Goal: Task Accomplishment & Management: Complete application form

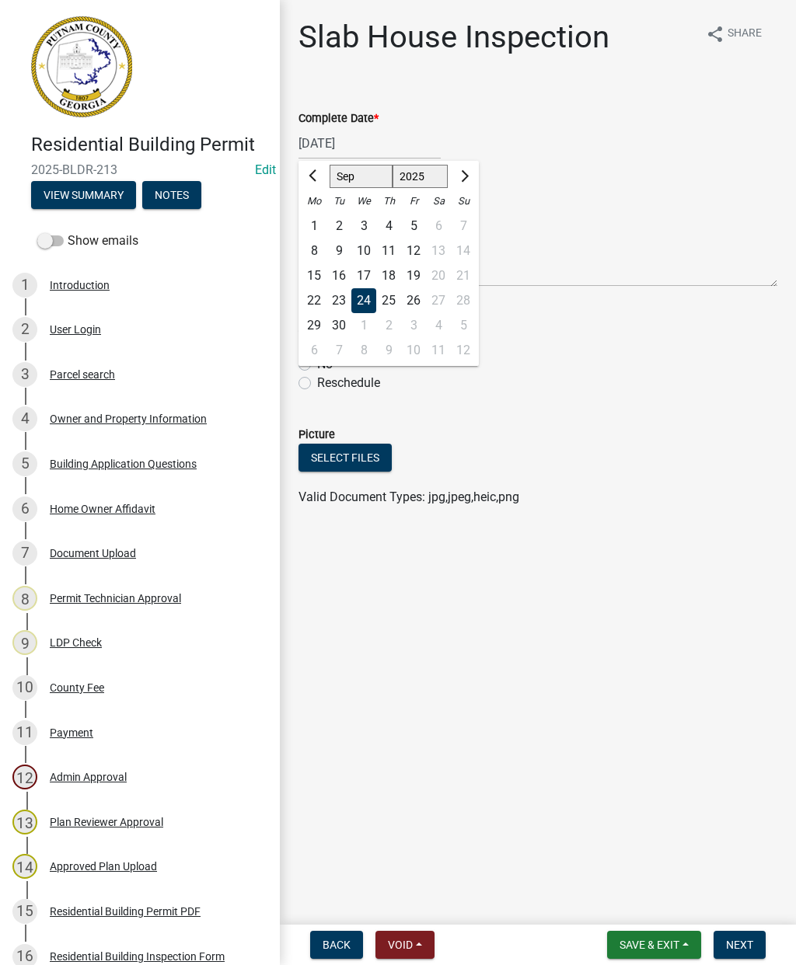
select select "9"
select select "2025"
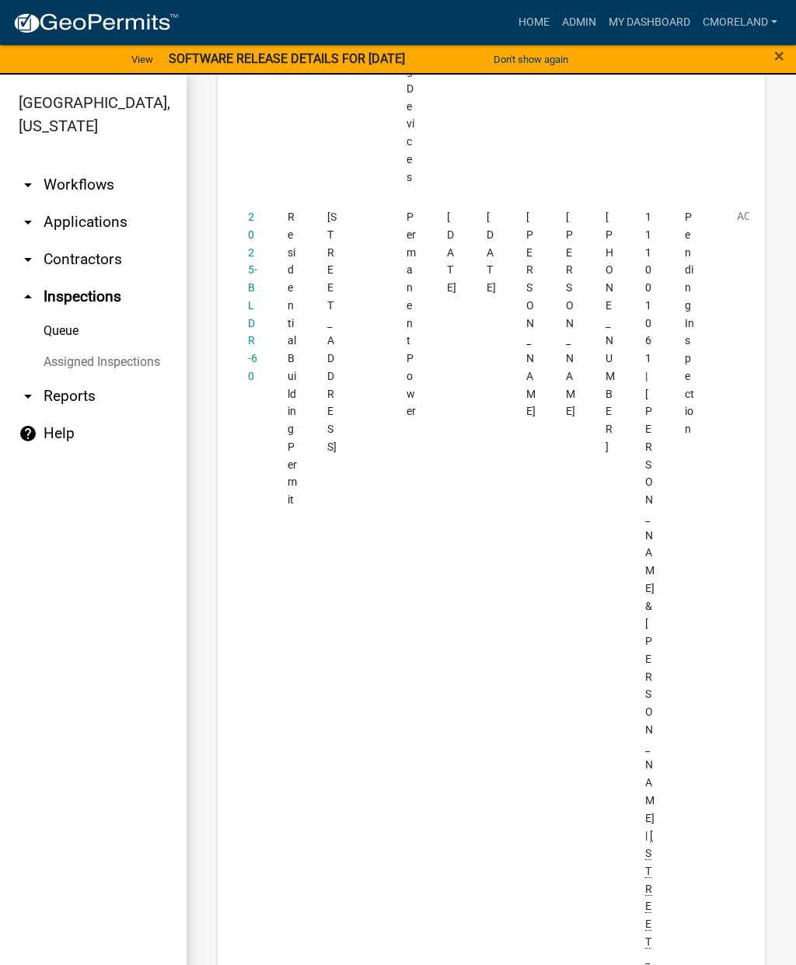
scroll to position [7026, 0]
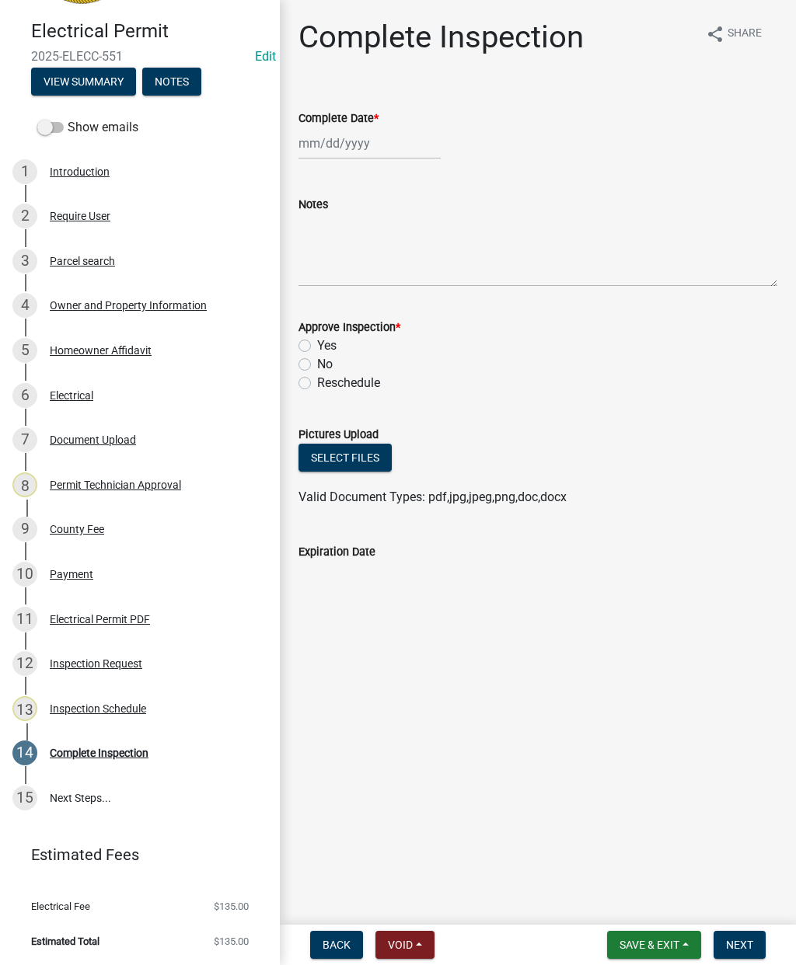
scroll to position [113, 0]
click at [113, 706] on div "Inspection Schedule" at bounding box center [98, 709] width 96 height 11
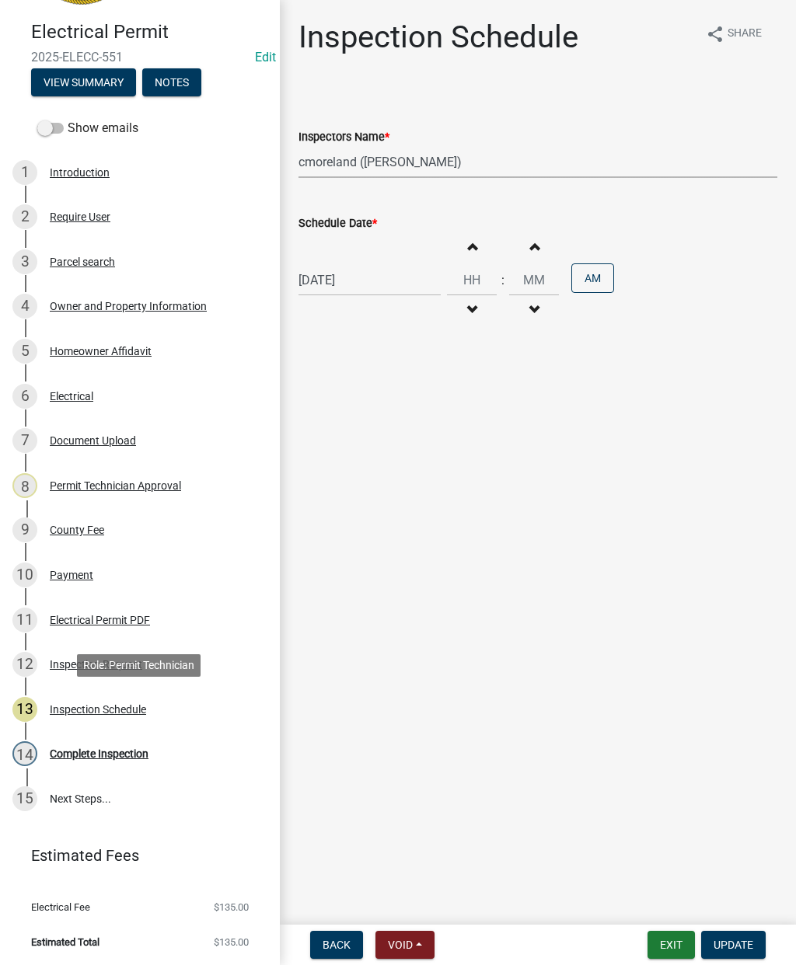
click at [488, 163] on select "Select Item... mrivera ([PERSON_NAME]) [PERSON_NAME] ([PERSON_NAME] ([PERSON_NA…" at bounding box center [537, 162] width 479 height 32
select select "07642ab0-564c-47bb-824b-0ccf2da83593"
click at [739, 953] on button "Update" at bounding box center [733, 945] width 64 height 28
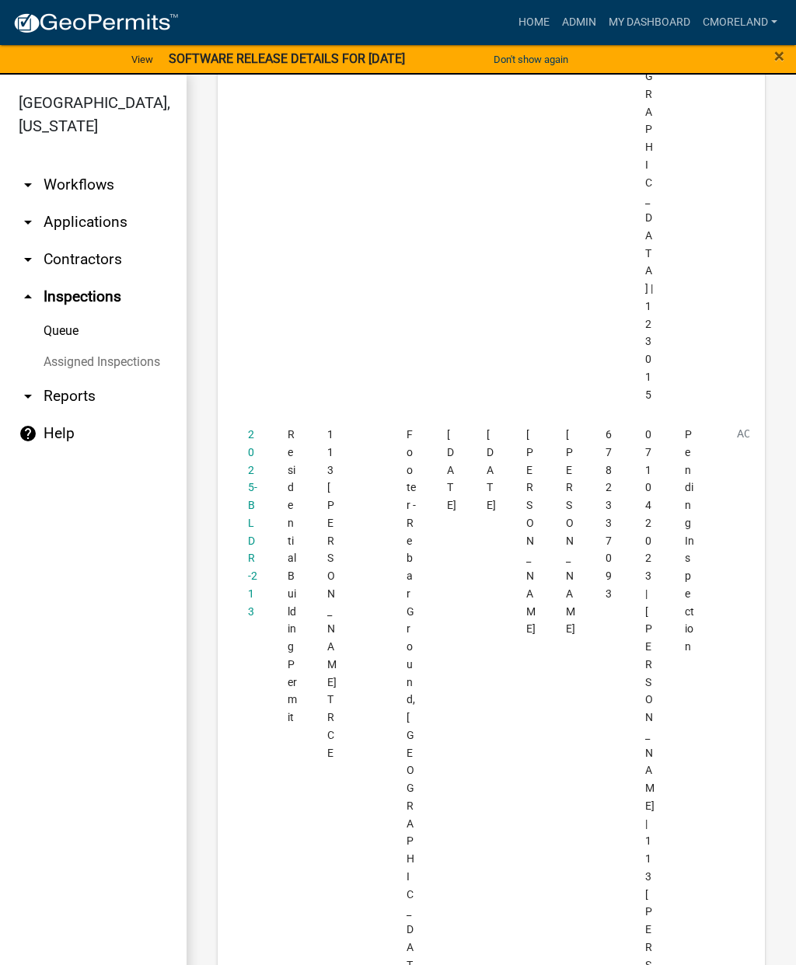
scroll to position [3170, 0]
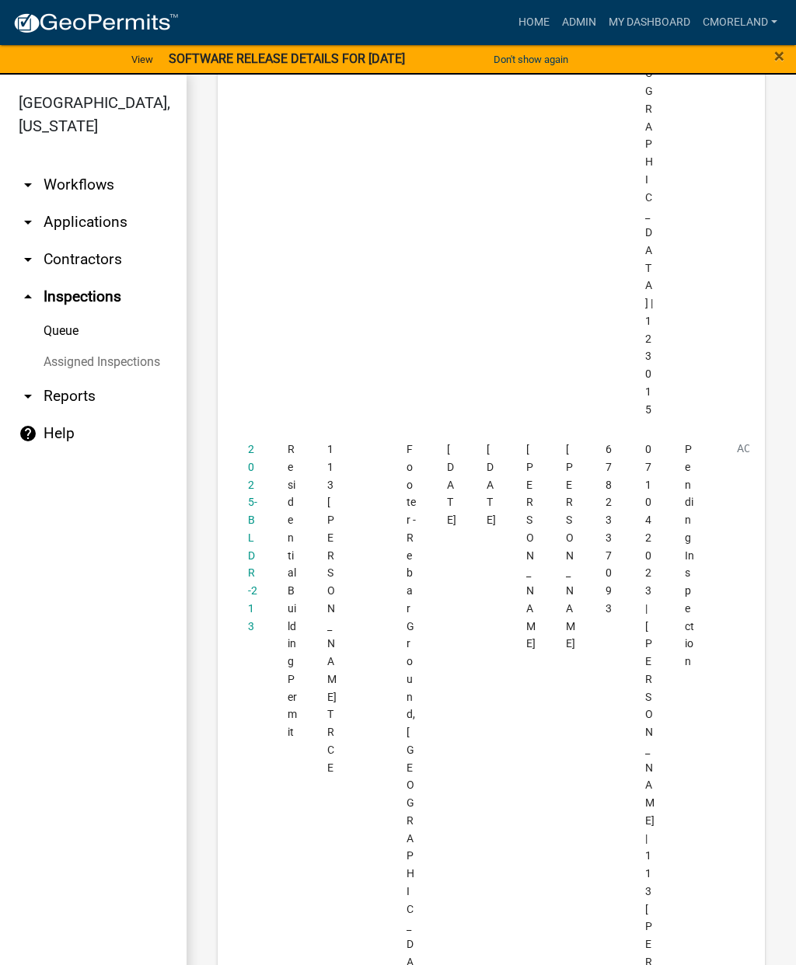
click at [248, 443] on link "2025-BLDR-213" at bounding box center [252, 538] width 9 height 190
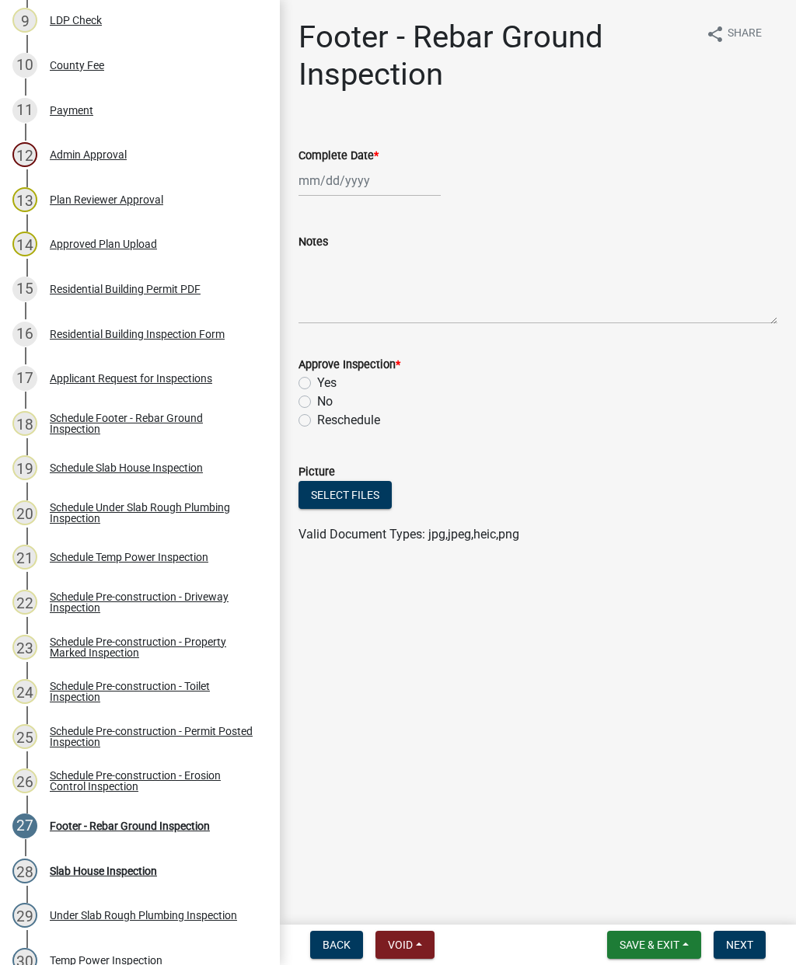
scroll to position [624, 0]
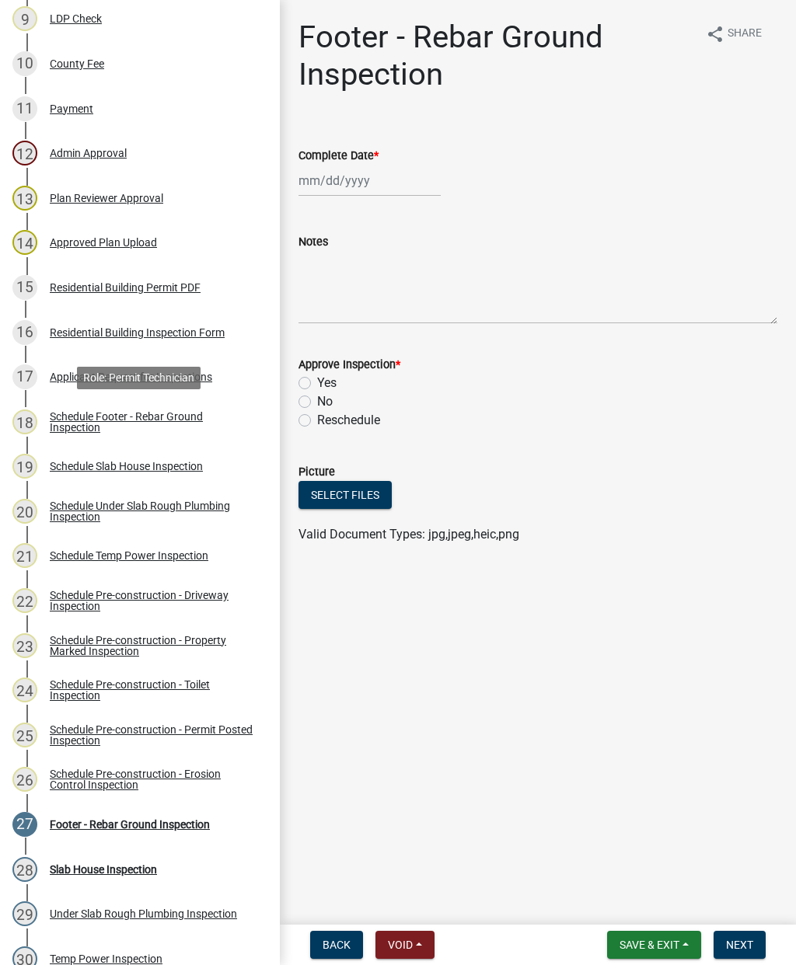
click at [127, 420] on div "Schedule Footer - Rebar Ground Inspection" at bounding box center [152, 422] width 205 height 22
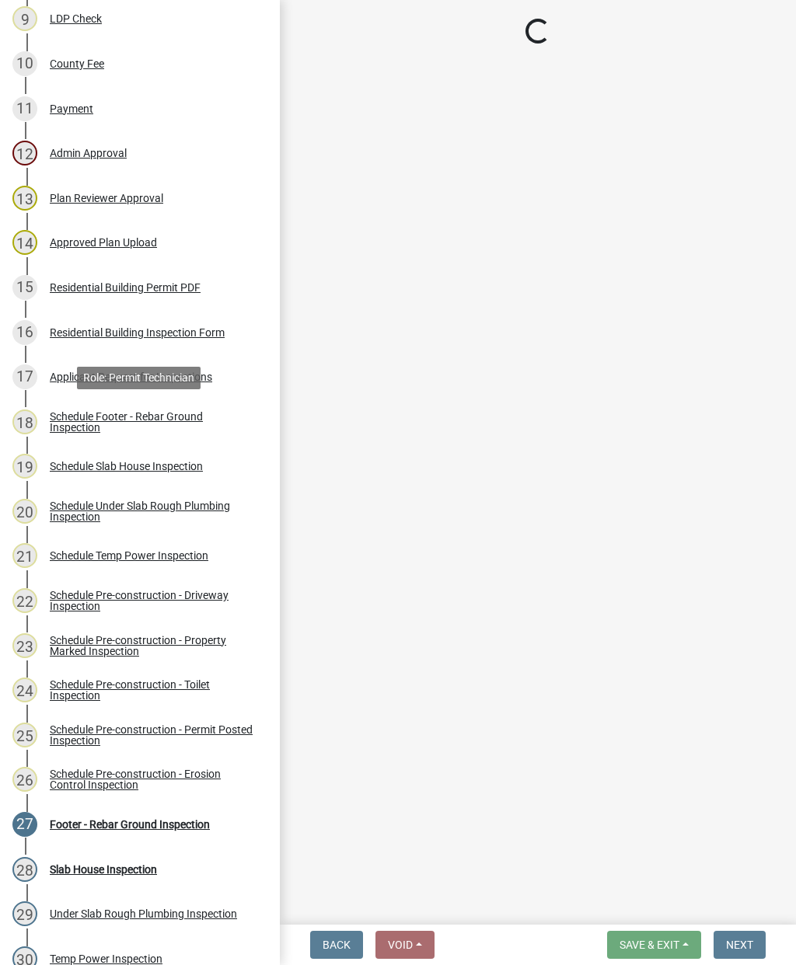
select select "a0ea4169-8540-4a2c-b9f4-cf4c1ffdeb95"
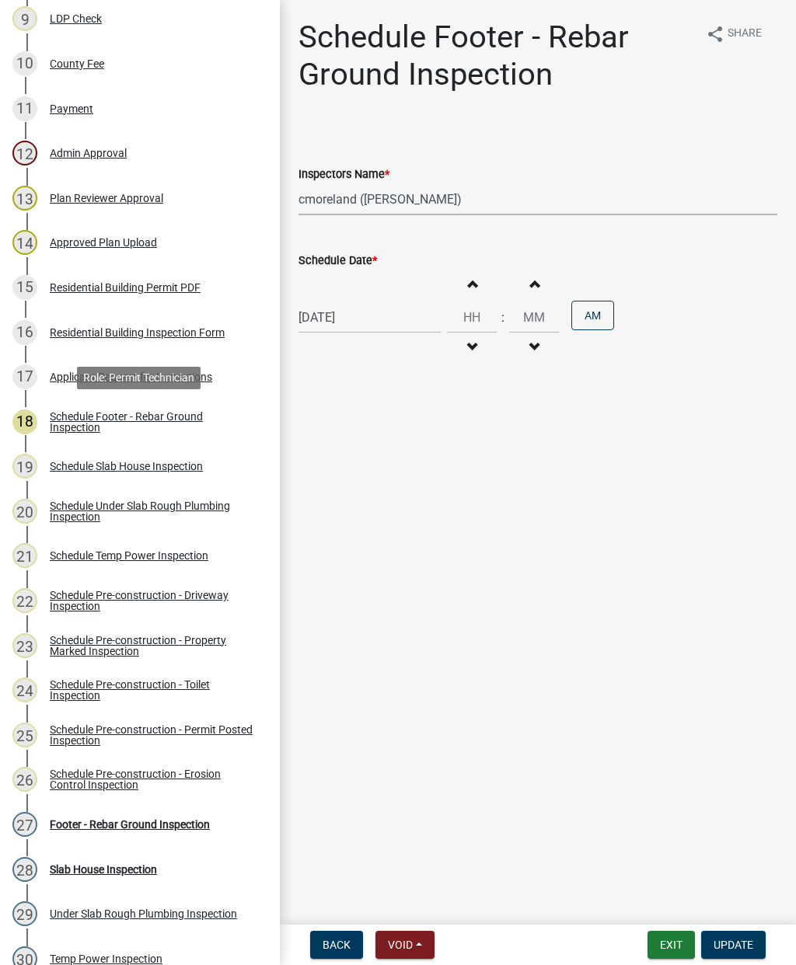
click at [492, 203] on select "Select Item... mrivera ([PERSON_NAME]) [PERSON_NAME] ([PERSON_NAME] ([PERSON_NA…" at bounding box center [537, 199] width 479 height 32
click at [368, 317] on div "[DATE]" at bounding box center [369, 317] width 142 height 32
select select "9"
select select "2025"
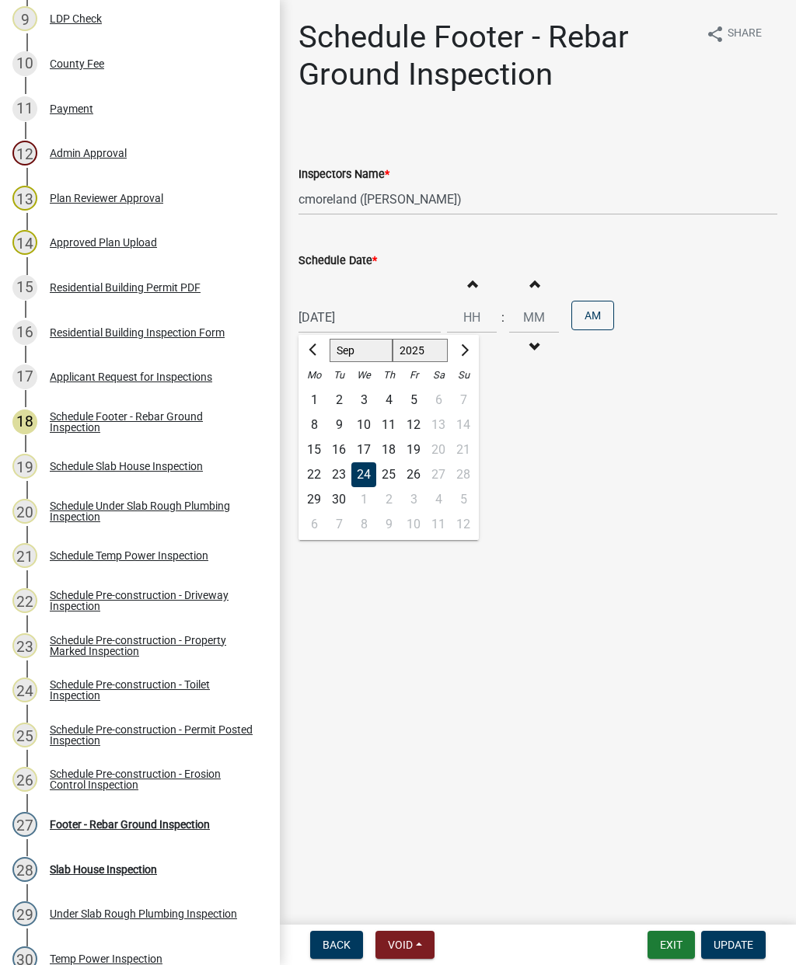
click at [391, 476] on div "25" at bounding box center [388, 474] width 25 height 25
type input "[DATE]"
click at [747, 941] on span "Update" at bounding box center [733, 945] width 40 height 12
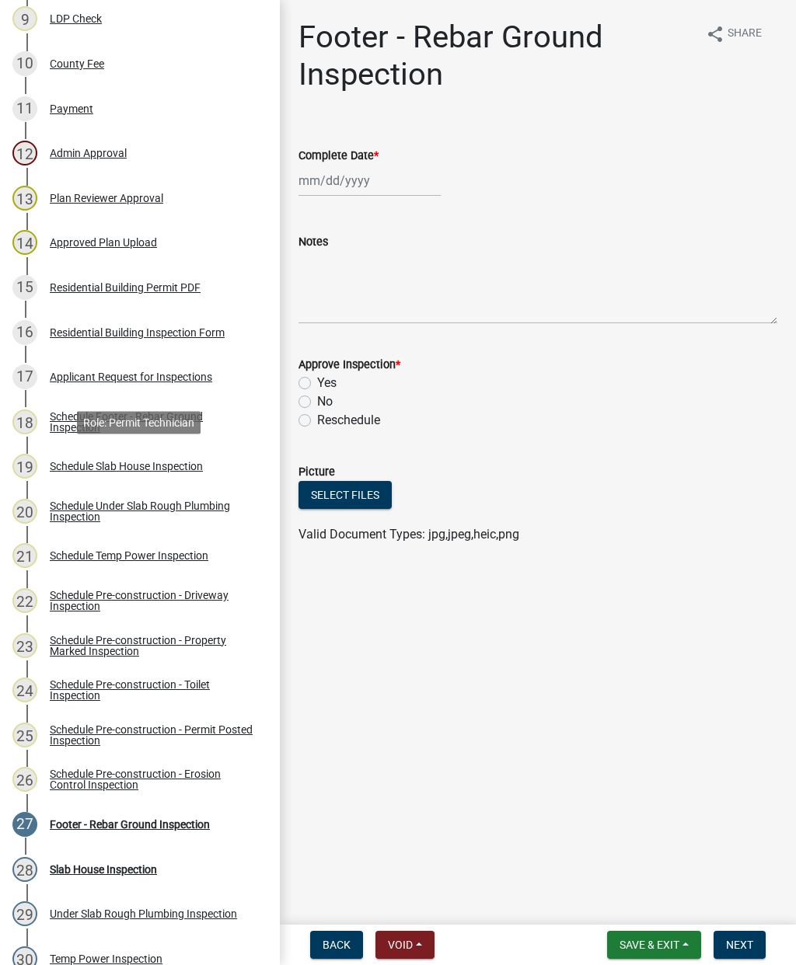
click at [94, 469] on div "Schedule Slab House Inspection" at bounding box center [126, 466] width 153 height 11
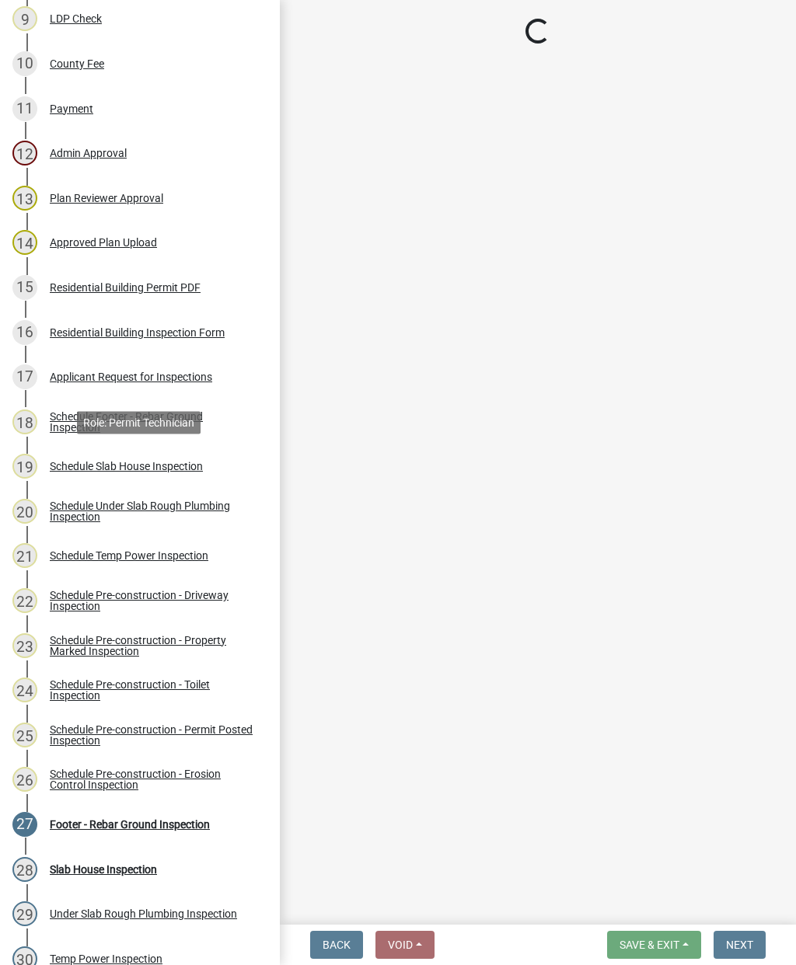
select select "a0ea4169-8540-4a2c-b9f4-cf4c1ffdeb95"
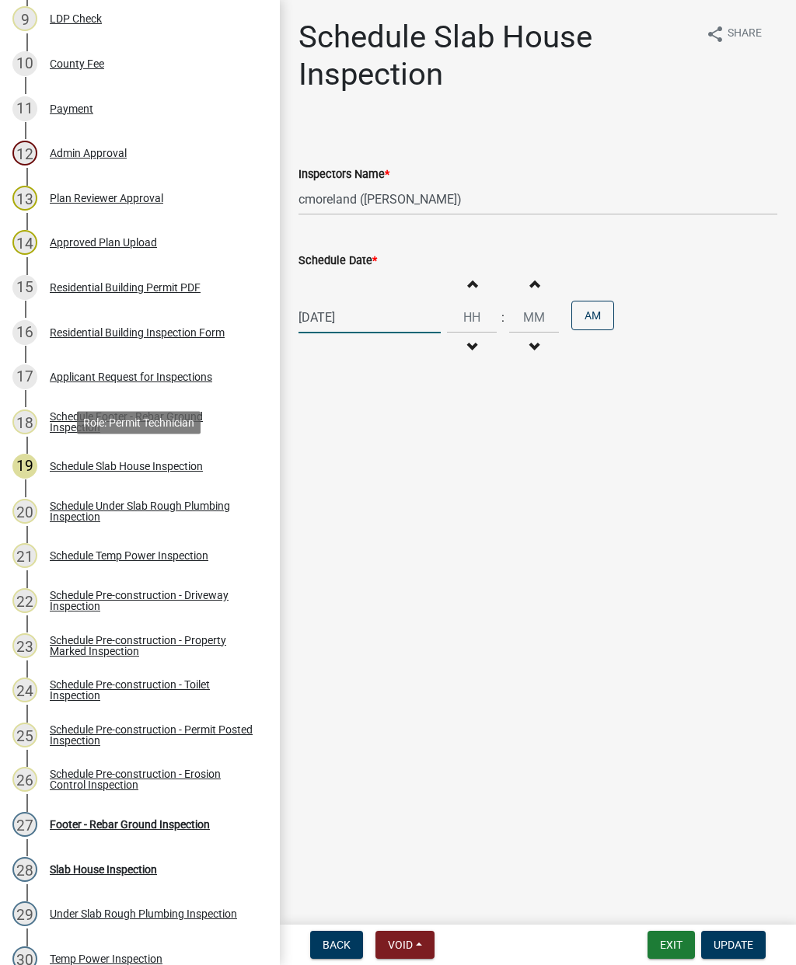
click at [380, 323] on div "[DATE]" at bounding box center [369, 317] width 142 height 32
select select "9"
select select "2025"
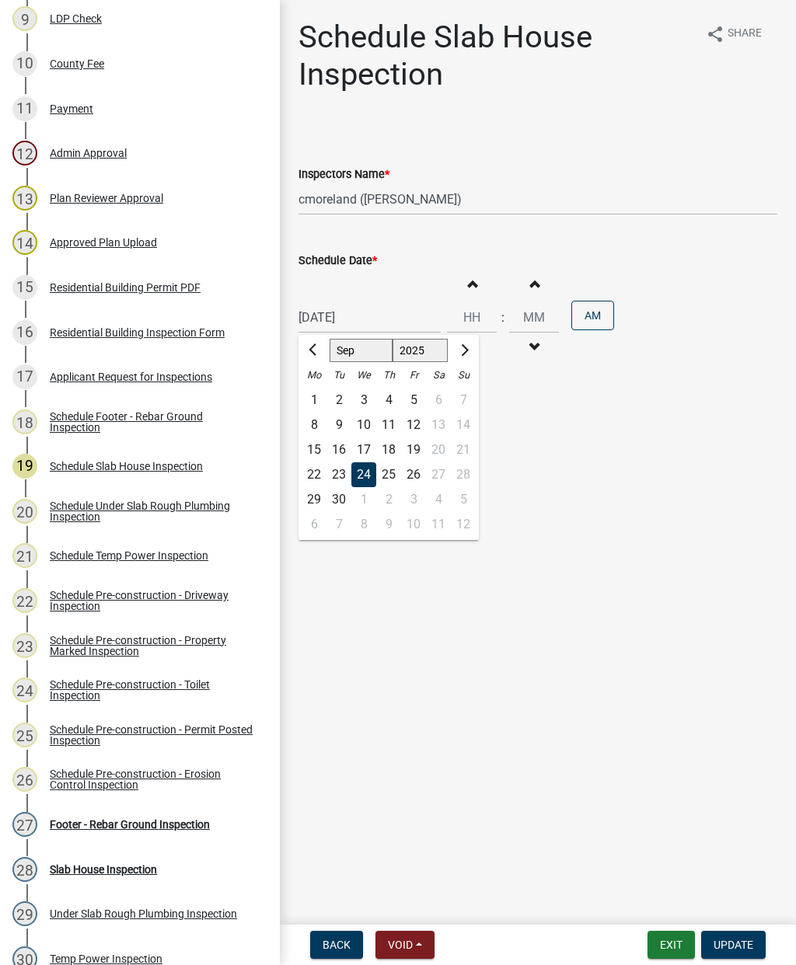
click at [394, 465] on div "25" at bounding box center [388, 474] width 25 height 25
type input "[DATE]"
click at [744, 939] on span "Update" at bounding box center [733, 945] width 40 height 12
